Goal: Task Accomplishment & Management: Manage account settings

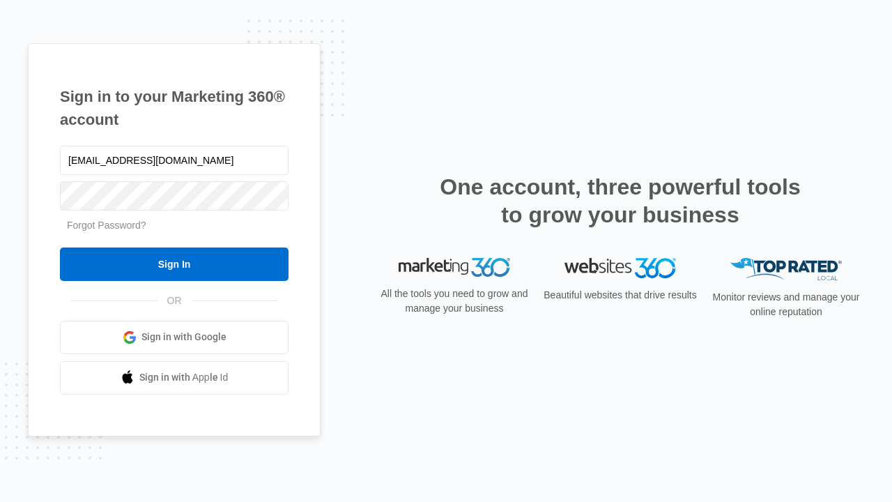
type input "[EMAIL_ADDRESS][DOMAIN_NAME]"
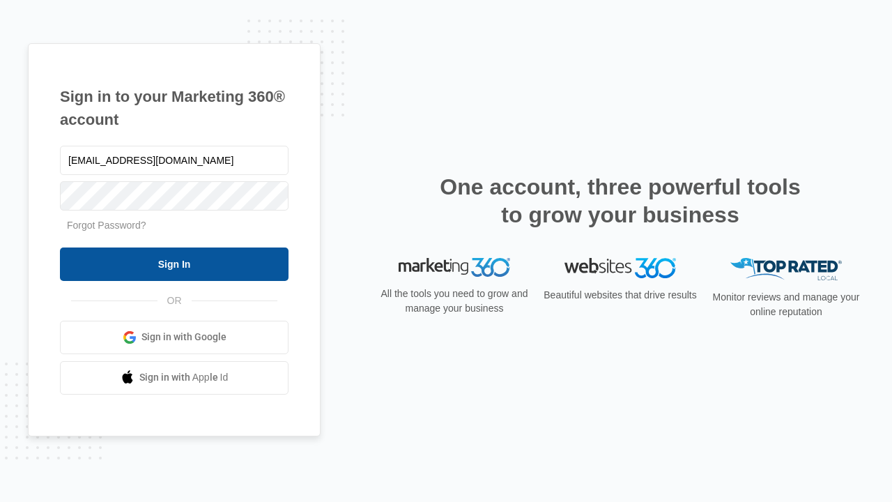
click at [174, 264] on input "Sign In" at bounding box center [174, 263] width 229 height 33
